Goal: Find specific page/section: Find specific page/section

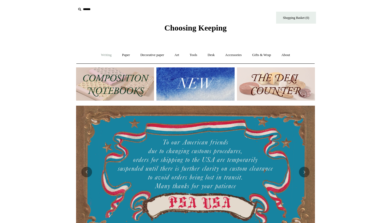
click at [105, 56] on link "Writing +" at bounding box center [106, 55] width 20 height 14
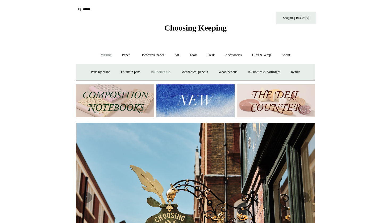
scroll to position [0, 239]
click at [125, 55] on link "Paper +" at bounding box center [126, 55] width 18 height 14
click at [120, 71] on link "Notebooks +" at bounding box center [121, 72] width 24 height 14
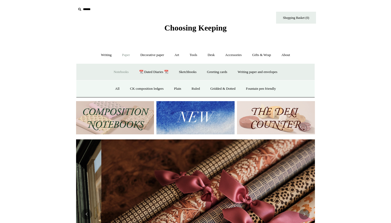
scroll to position [0, 478]
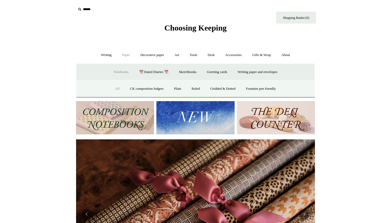
click at [114, 88] on link "All" at bounding box center [117, 89] width 14 height 14
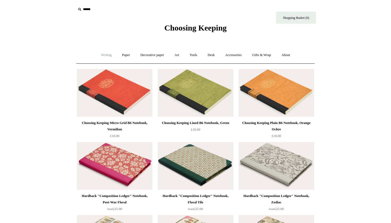
click at [106, 56] on link "Writing +" at bounding box center [106, 55] width 20 height 14
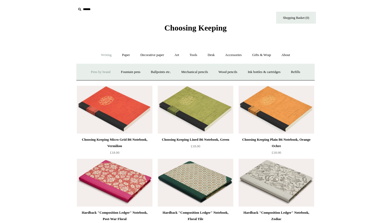
click at [98, 72] on link "Pens by brand +" at bounding box center [100, 72] width 29 height 14
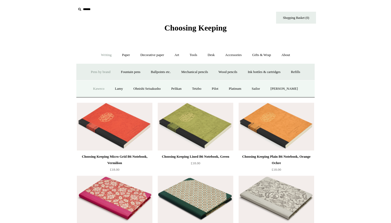
click at [100, 90] on link "Kaweco" at bounding box center [98, 89] width 21 height 14
